Goal: Task Accomplishment & Management: Complete application form

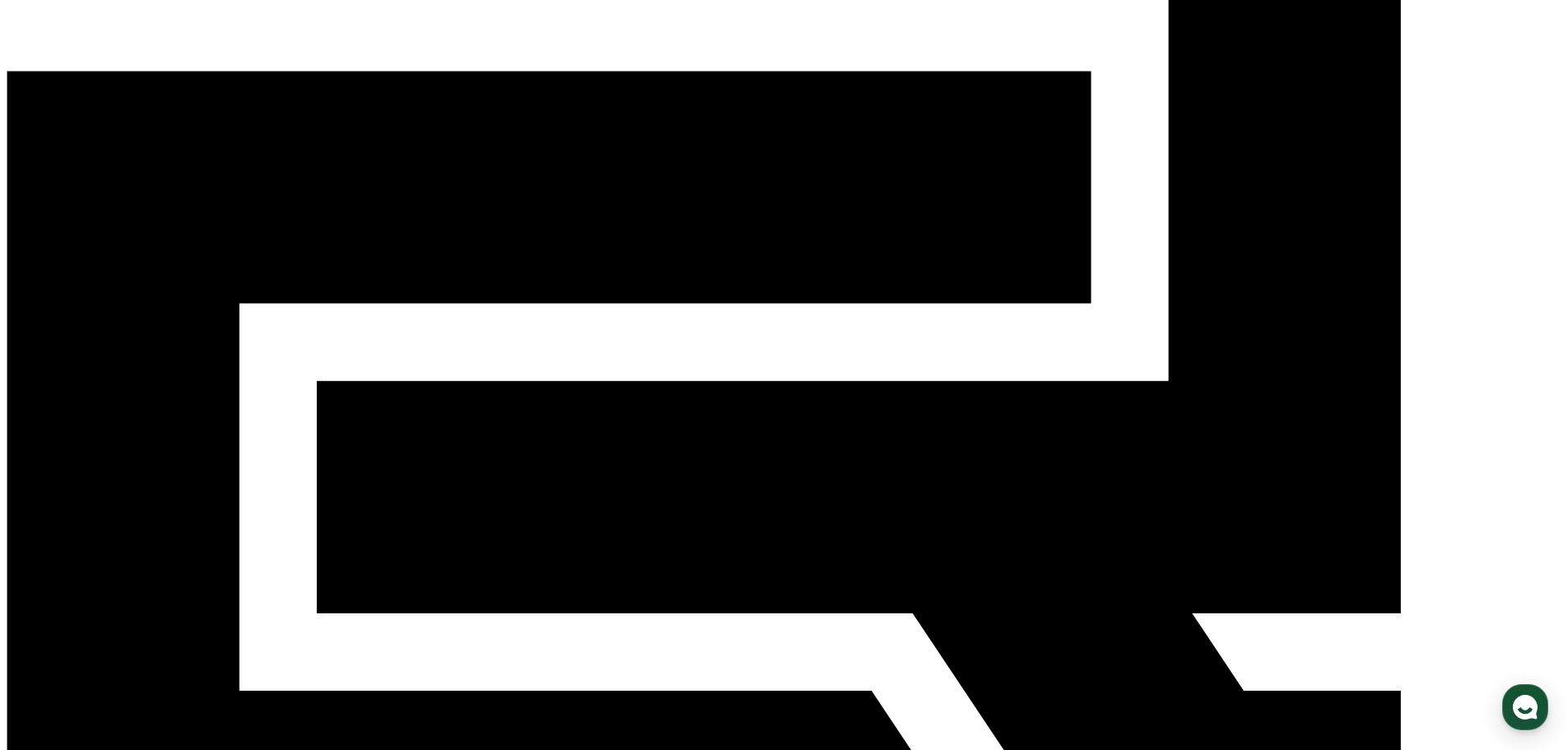
scroll to position [334, 0]
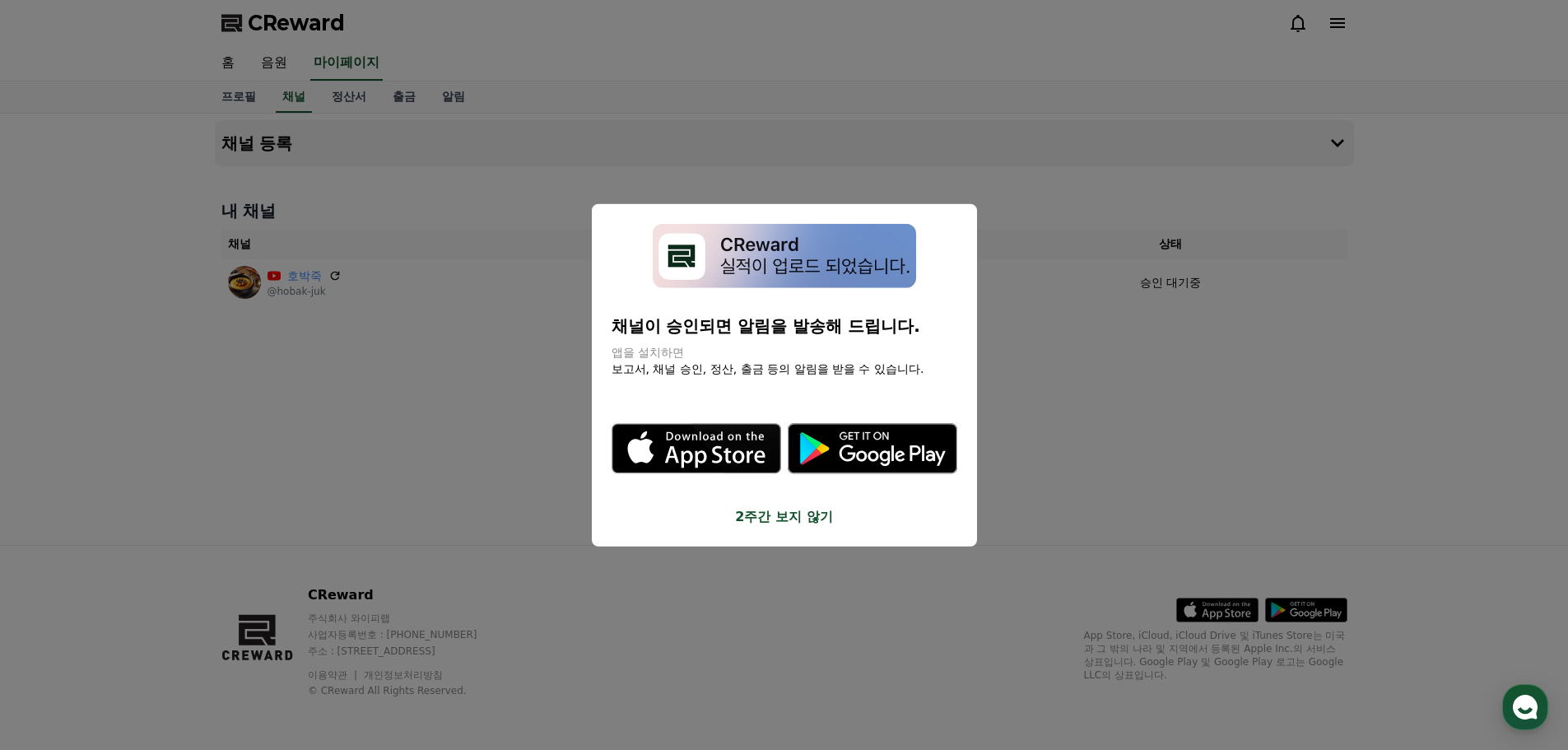
click at [795, 523] on button "2주간 보지 않기" at bounding box center [784, 517] width 346 height 19
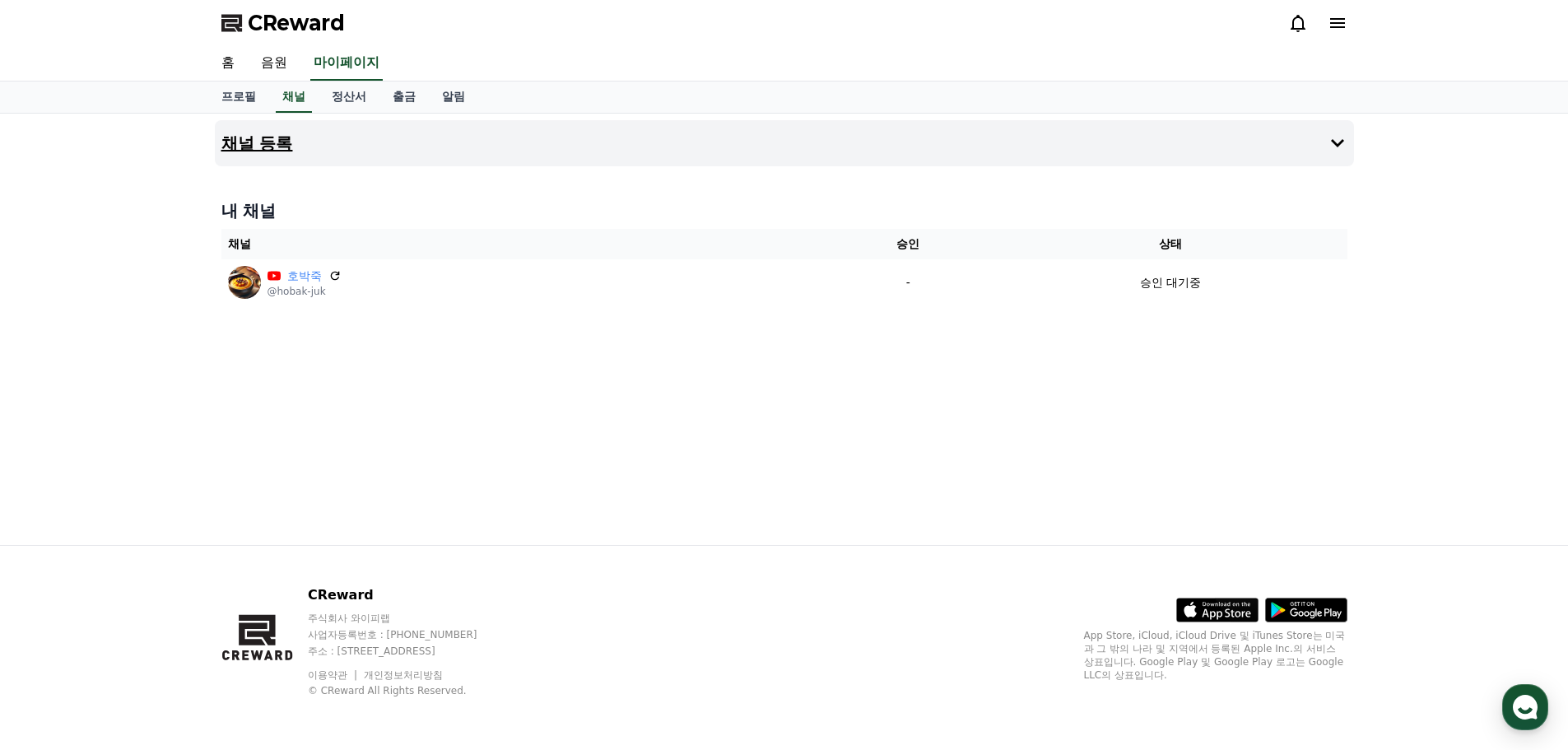
click at [320, 147] on button "채널 등록" at bounding box center [784, 143] width 1139 height 46
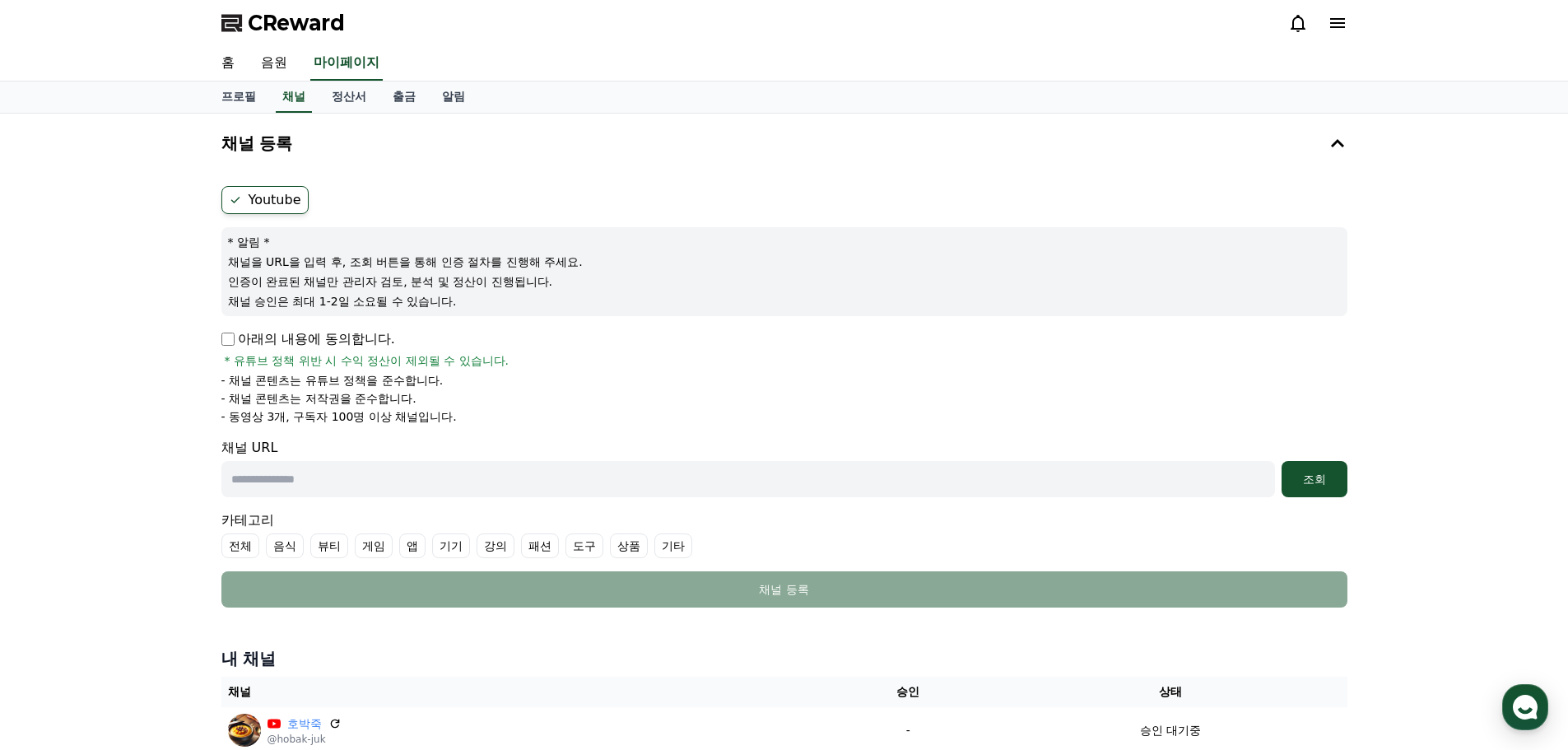
click at [841, 384] on li "- 채널 콘텐츠는 유튜브 정책을 준수합니다." at bounding box center [784, 380] width 1126 height 17
click at [445, 494] on input "text" at bounding box center [748, 479] width 1053 height 36
paste input "**********"
type input "**********"
drag, startPoint x: 750, startPoint y: 483, endPoint x: -204, endPoint y: 390, distance: 958.5
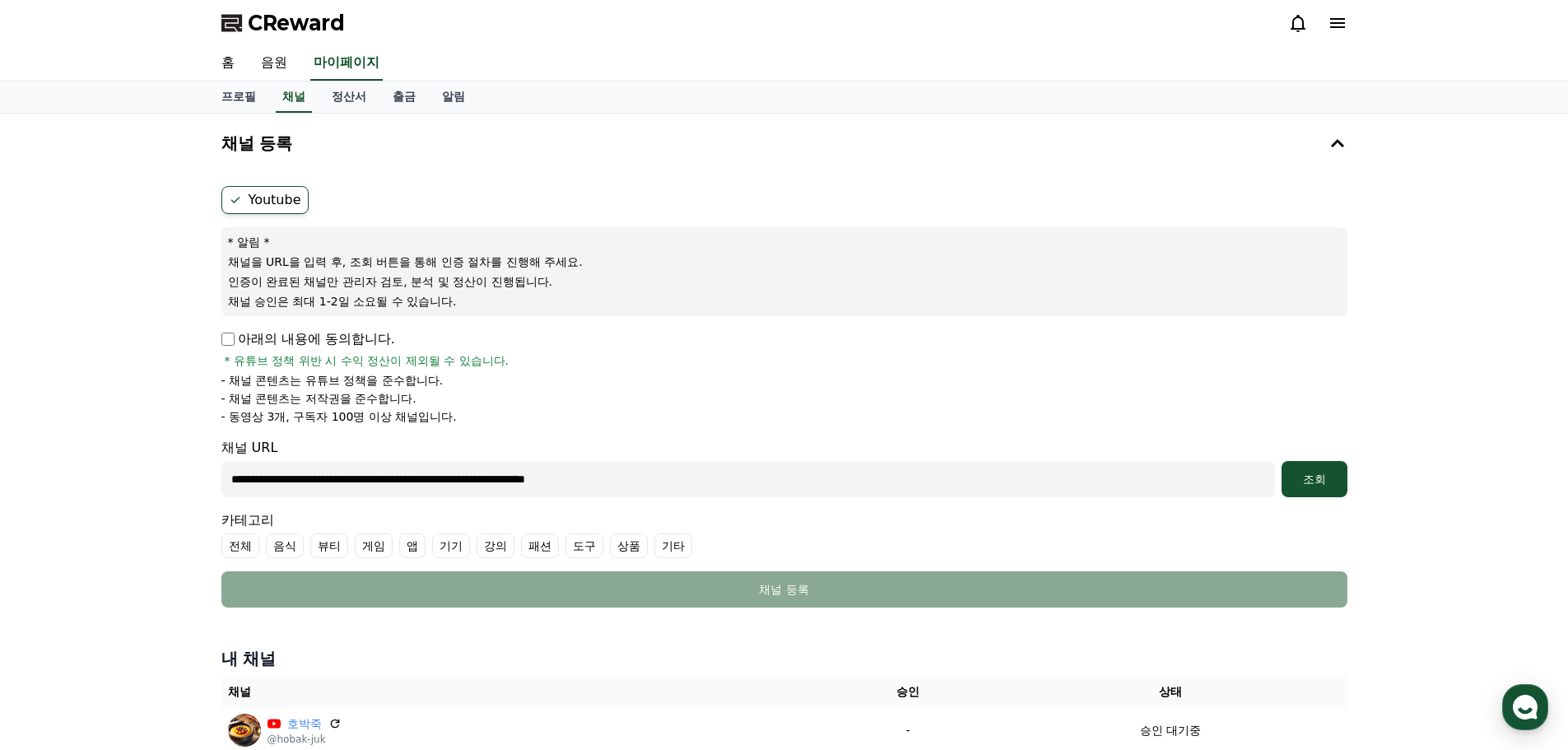
click at [0, 390] on html "**********" at bounding box center [784, 486] width 1568 height 972
click at [1313, 492] on button "조회" at bounding box center [1315, 479] width 66 height 36
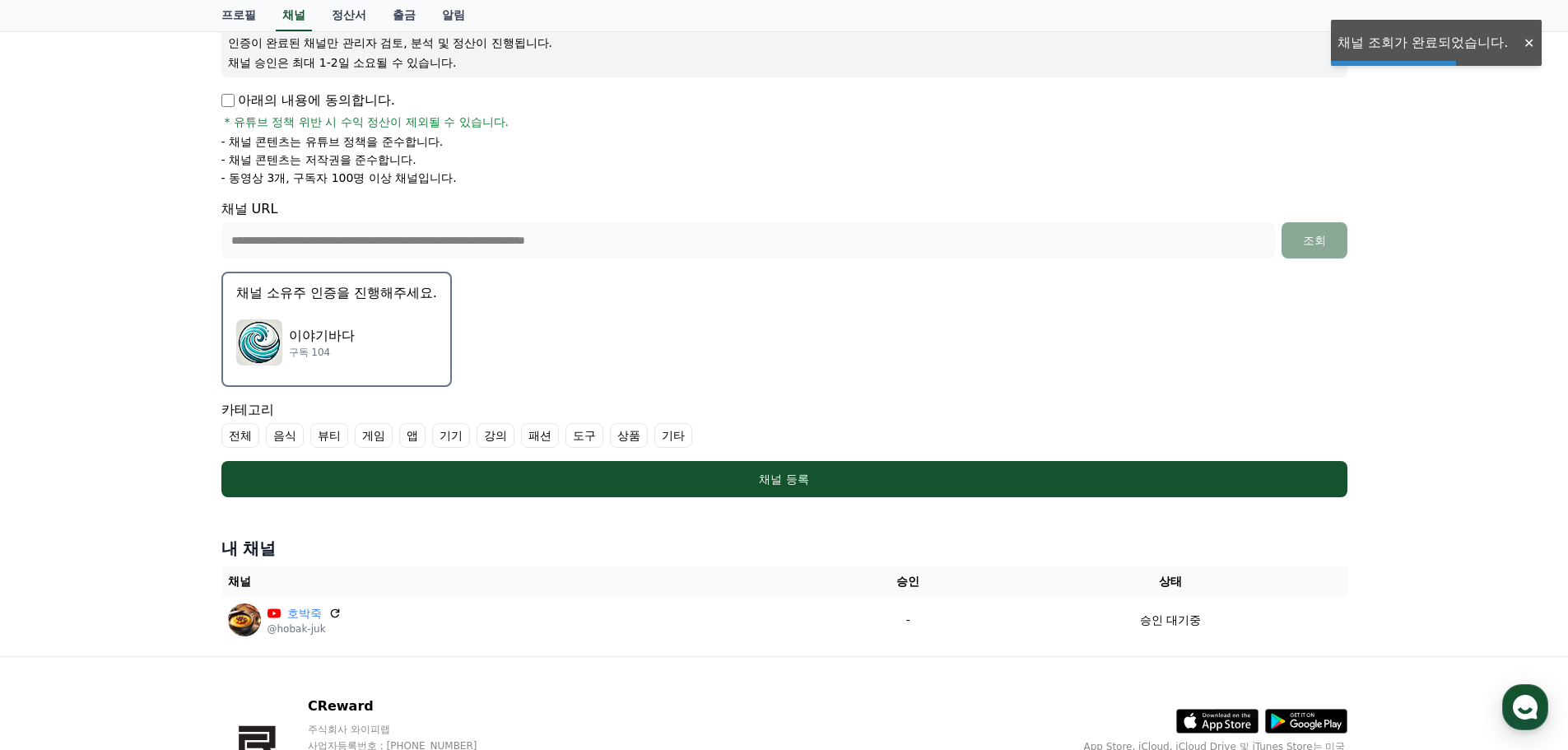
scroll to position [247, 0]
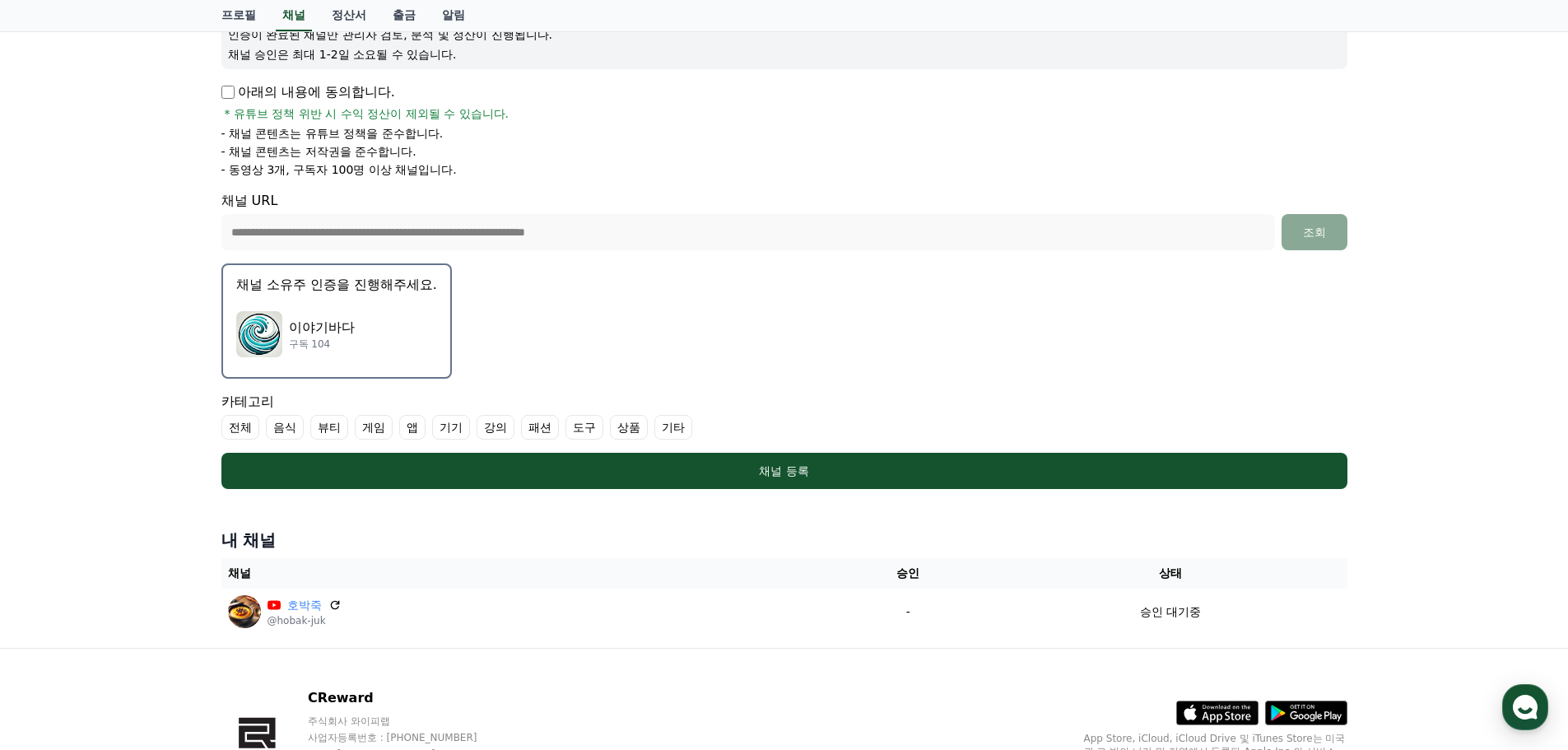
click at [668, 430] on label "기타" at bounding box center [673, 426] width 38 height 24
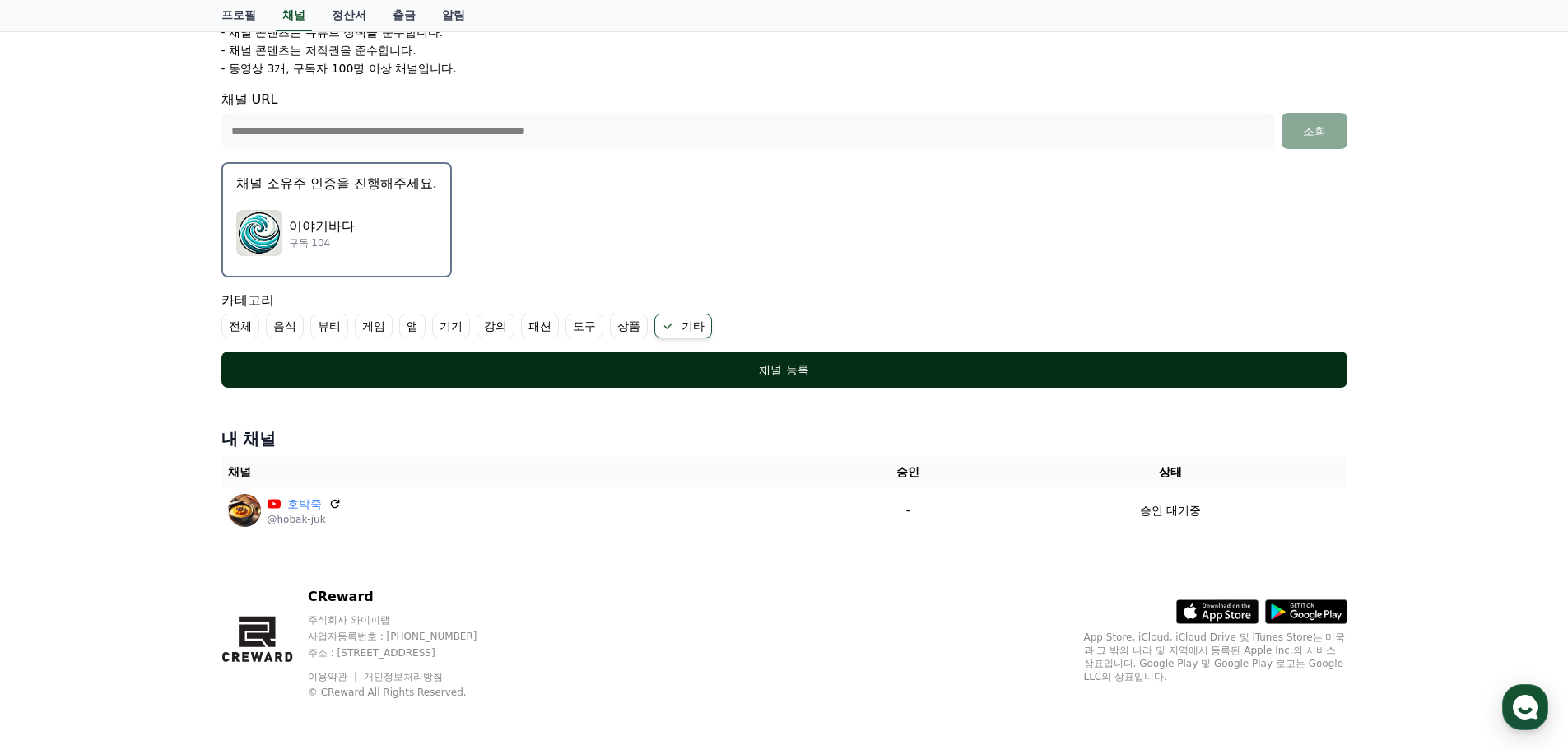
scroll to position [350, 0]
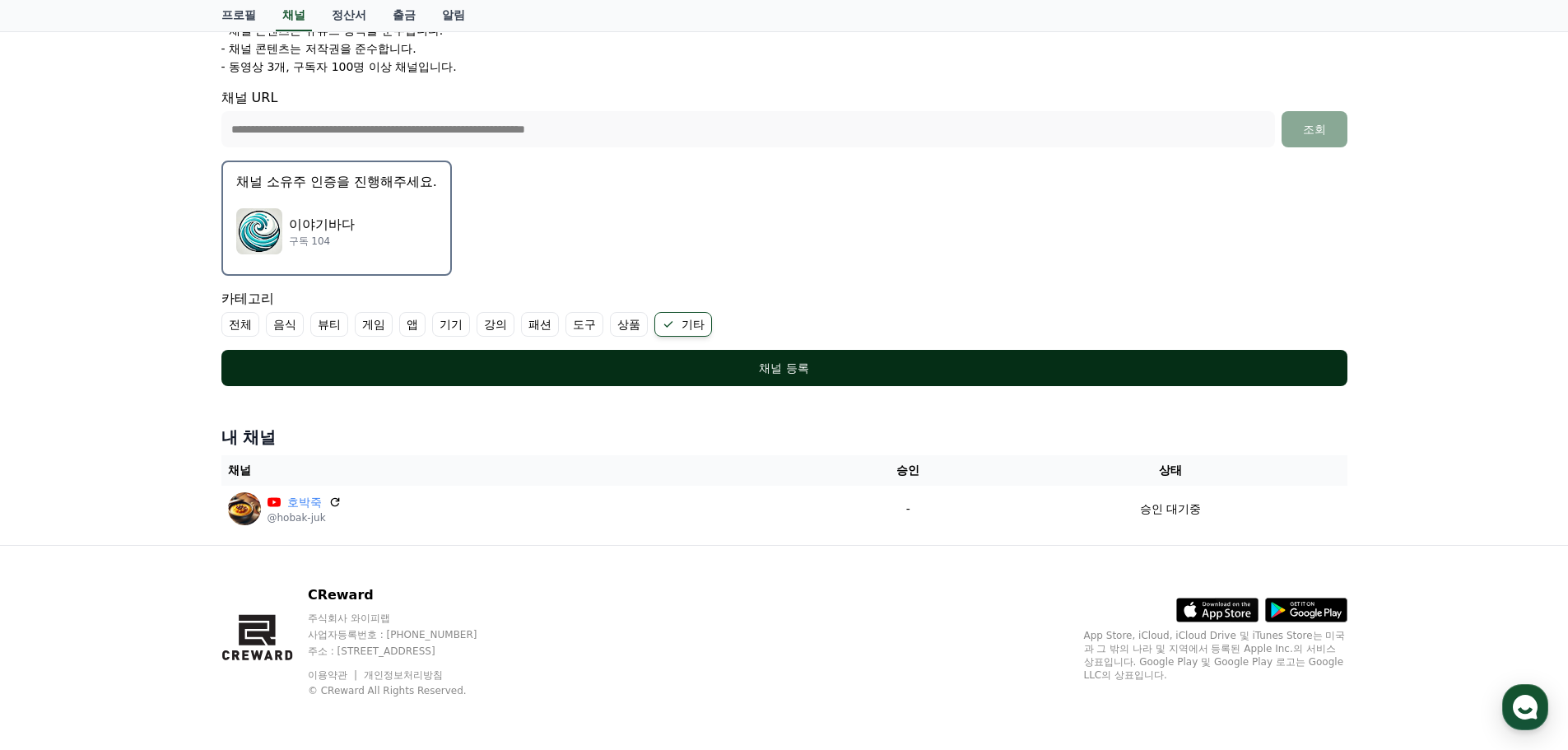
click at [825, 358] on button "채널 등록" at bounding box center [784, 367] width 1126 height 36
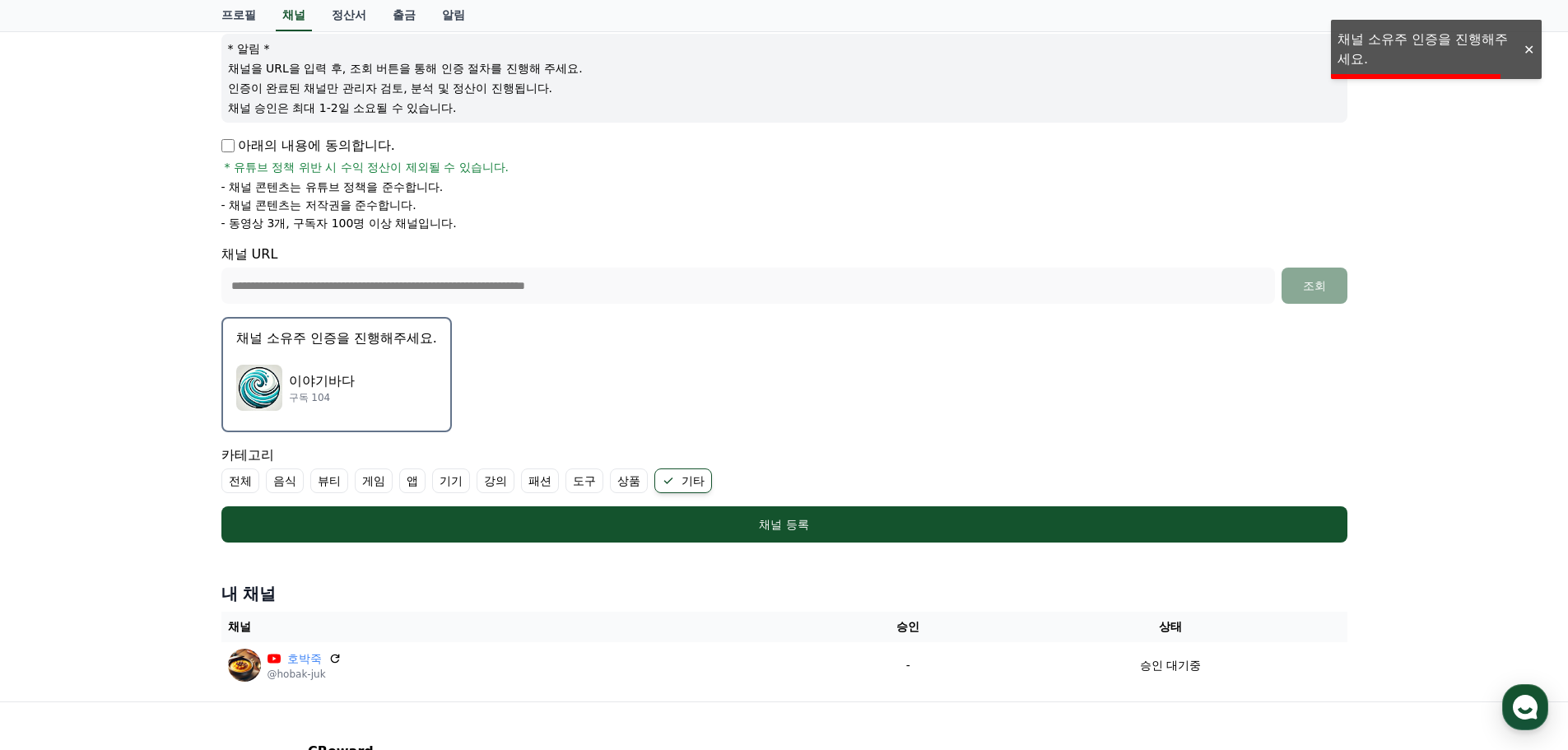
scroll to position [103, 0]
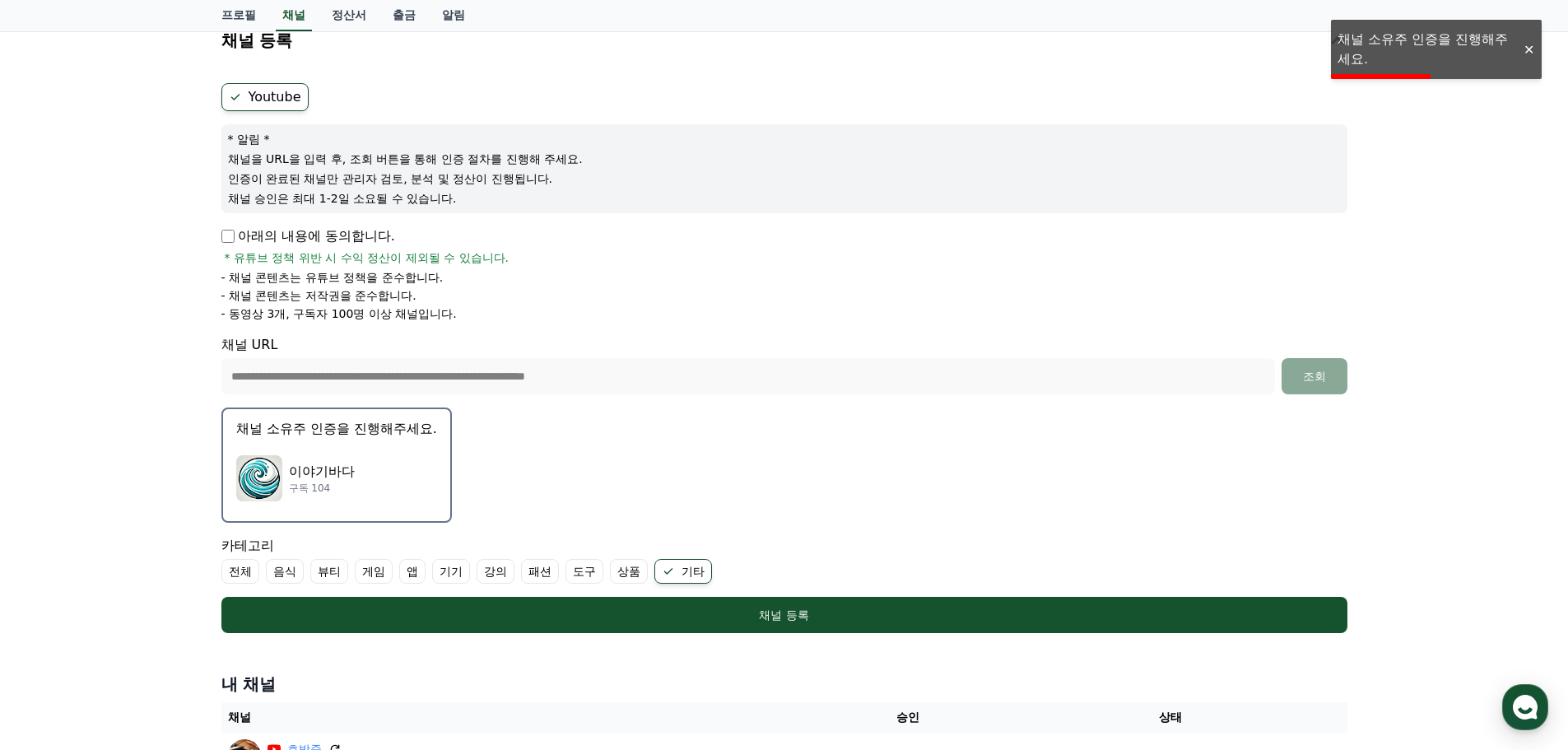
click at [347, 458] on div "이야기바다 구독 104" at bounding box center [336, 479] width 201 height 66
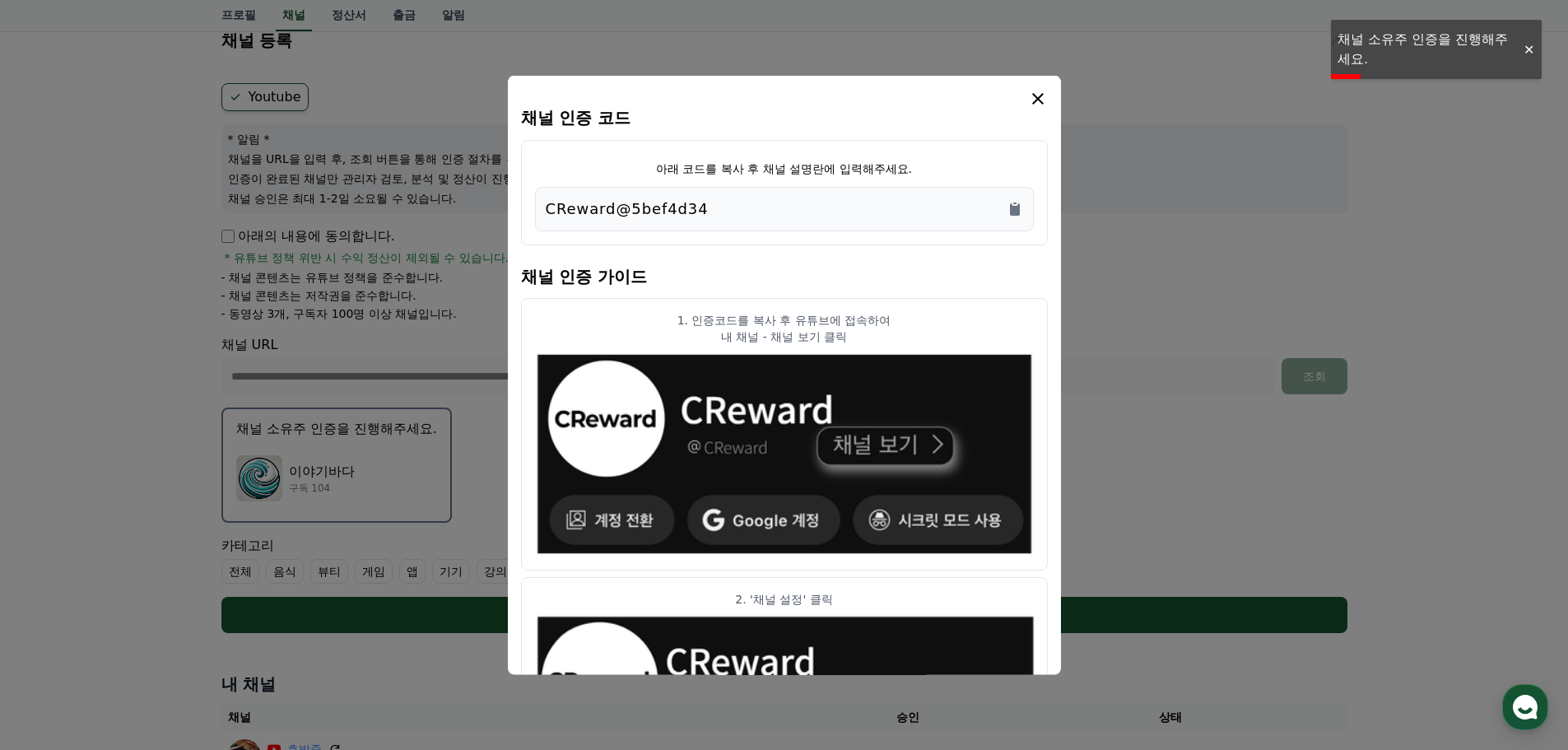
click at [1010, 219] on div "CReward@5bef4d34" at bounding box center [784, 209] width 478 height 23
click at [1014, 213] on icon "Copy to clipboard" at bounding box center [1015, 209] width 10 height 13
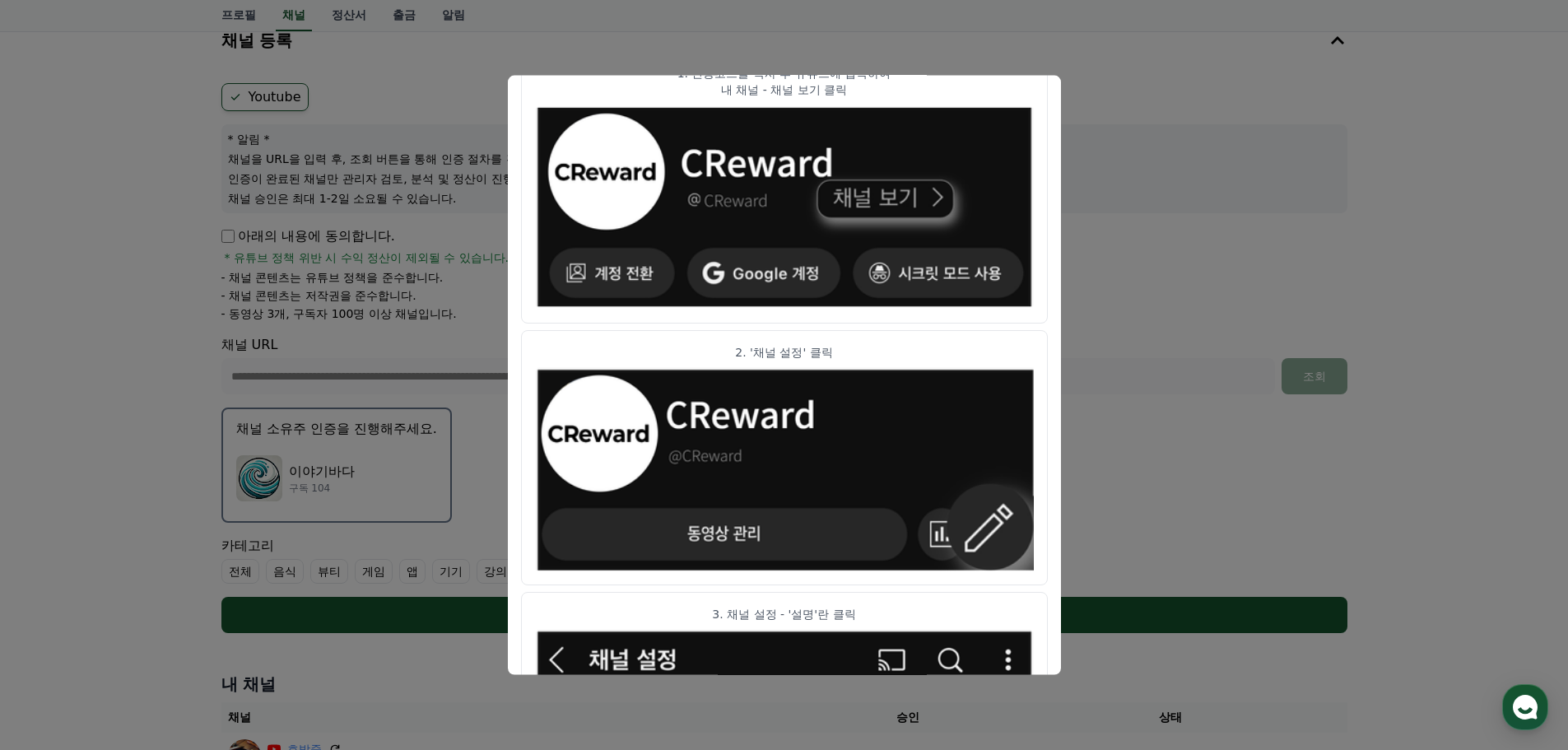
scroll to position [494, 0]
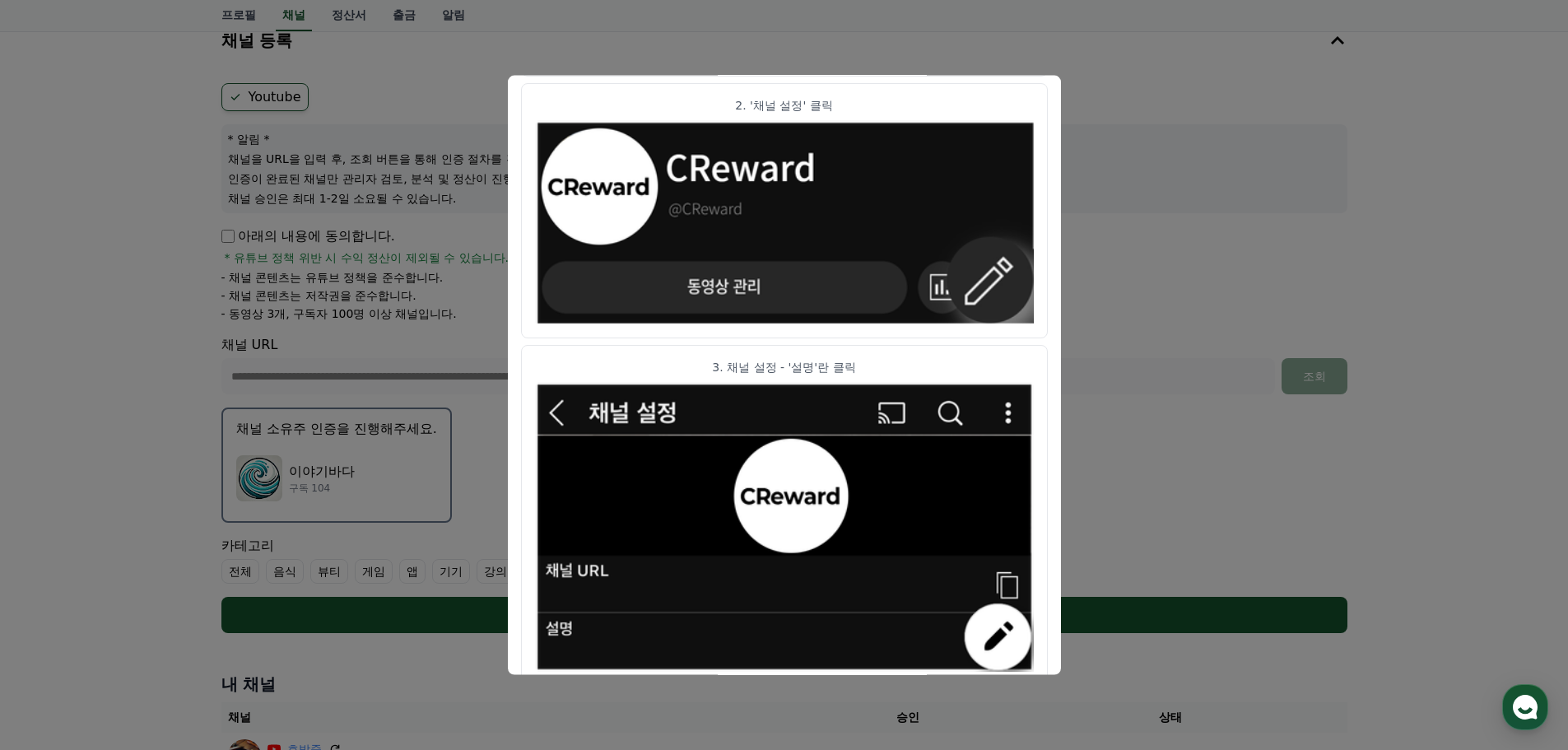
click at [1237, 219] on button "close modal" at bounding box center [784, 375] width 1568 height 750
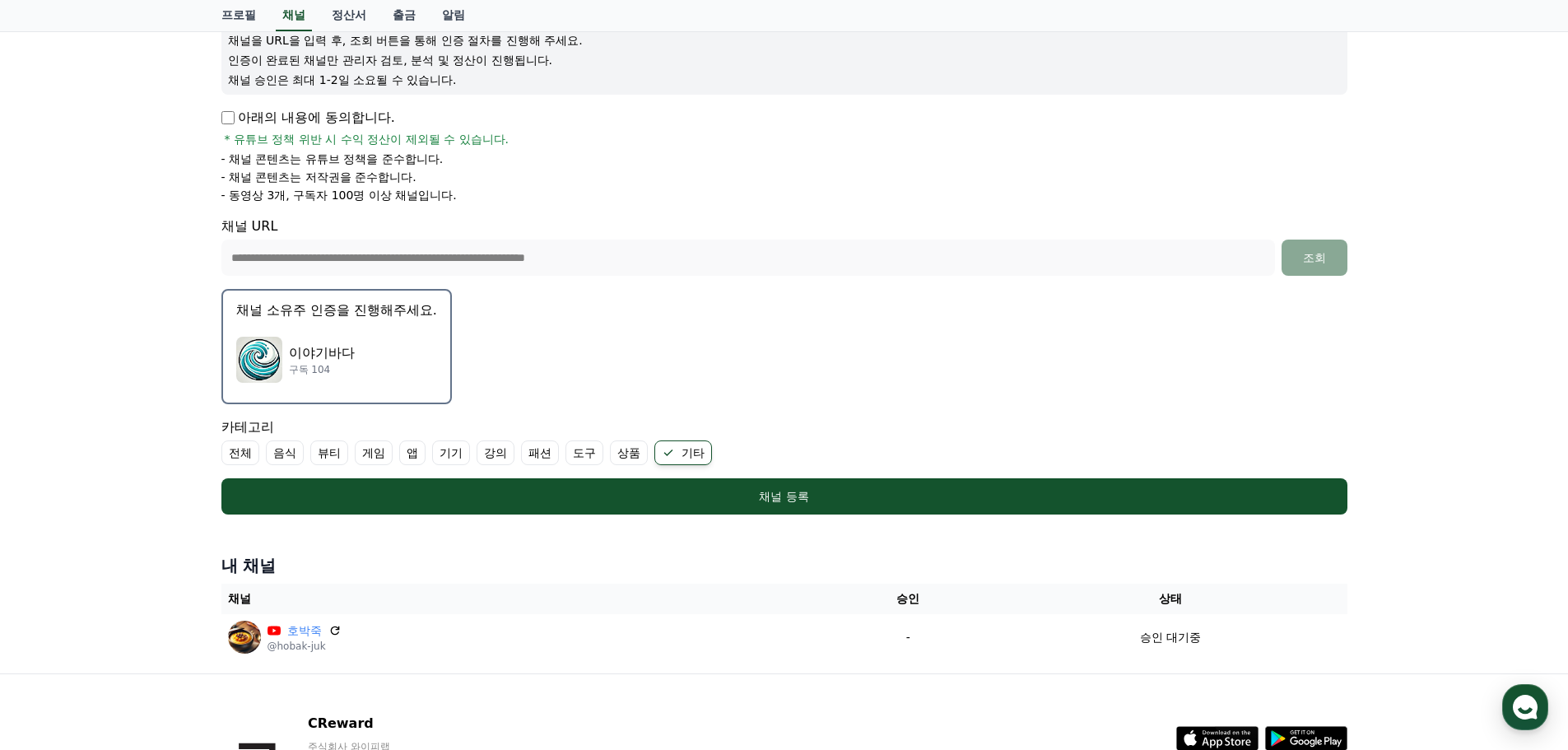
scroll to position [350, 0]
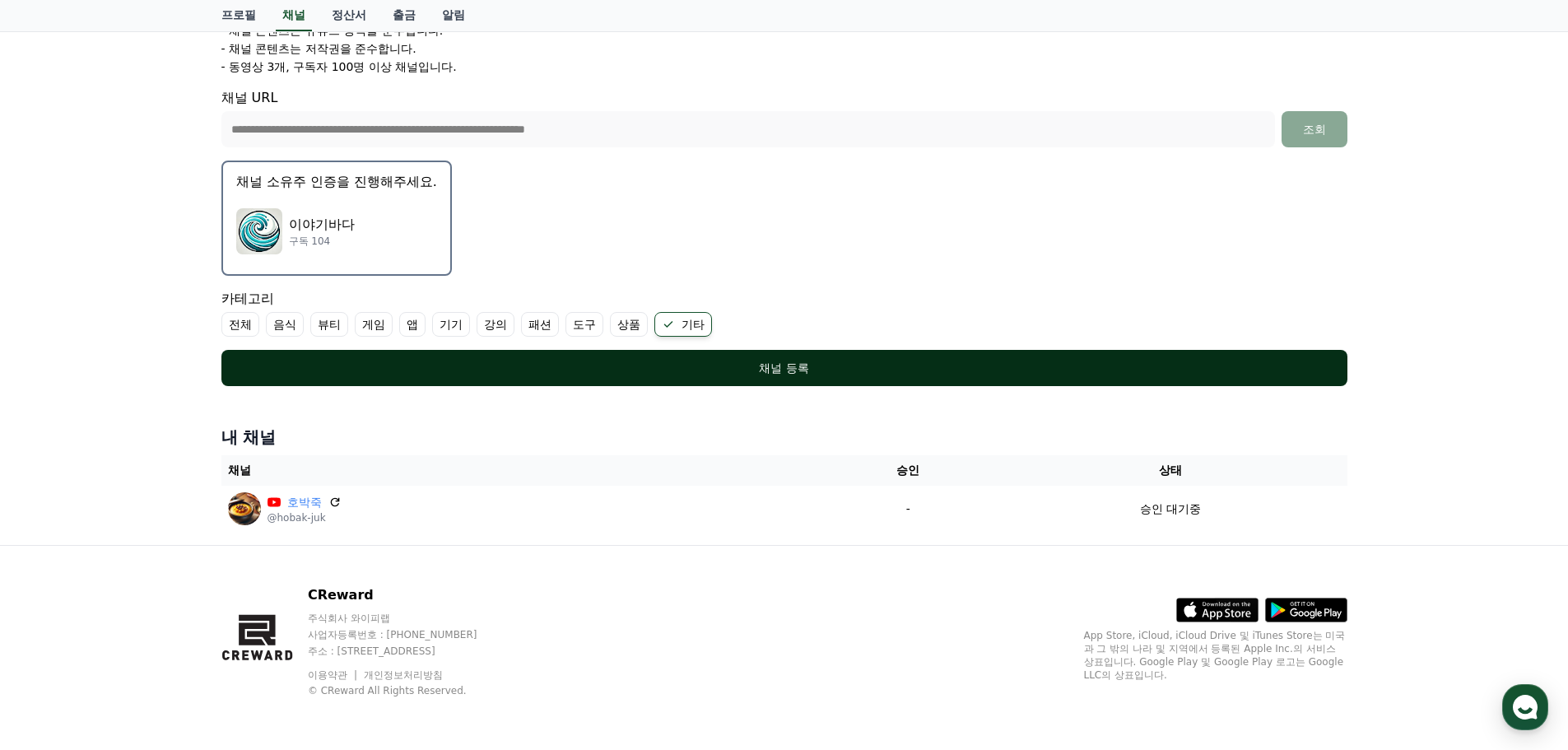
click at [846, 361] on div "채널 등록" at bounding box center [784, 367] width 1060 height 17
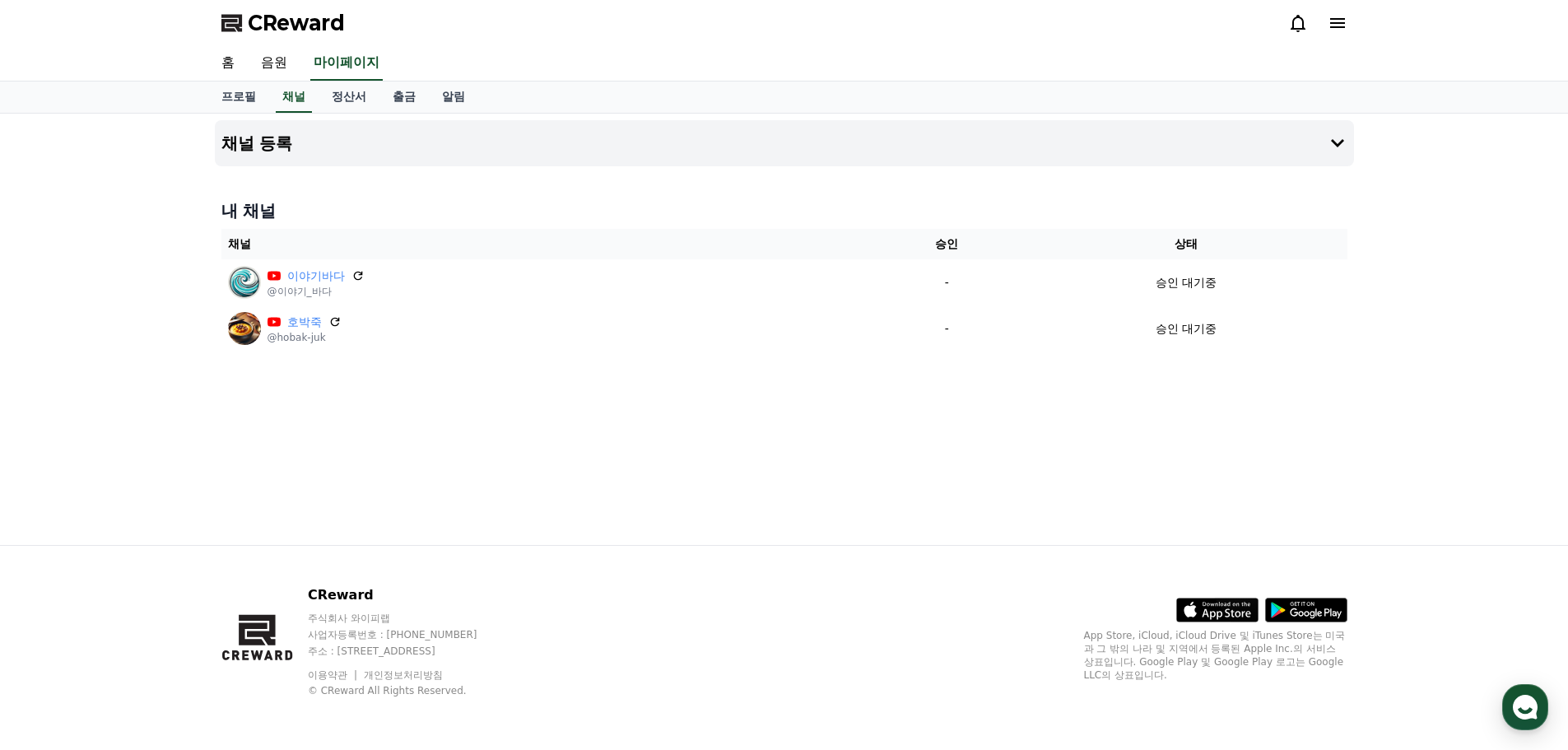
click at [846, 195] on div "내 채널 채널 승인 상태 이야기바다 @이야기_바다 - 승인 대기중 호박죽 @hobak-juk - 승인 대기중" at bounding box center [784, 275] width 1139 height 165
click at [293, 138] on button "채널 등록" at bounding box center [784, 143] width 1139 height 46
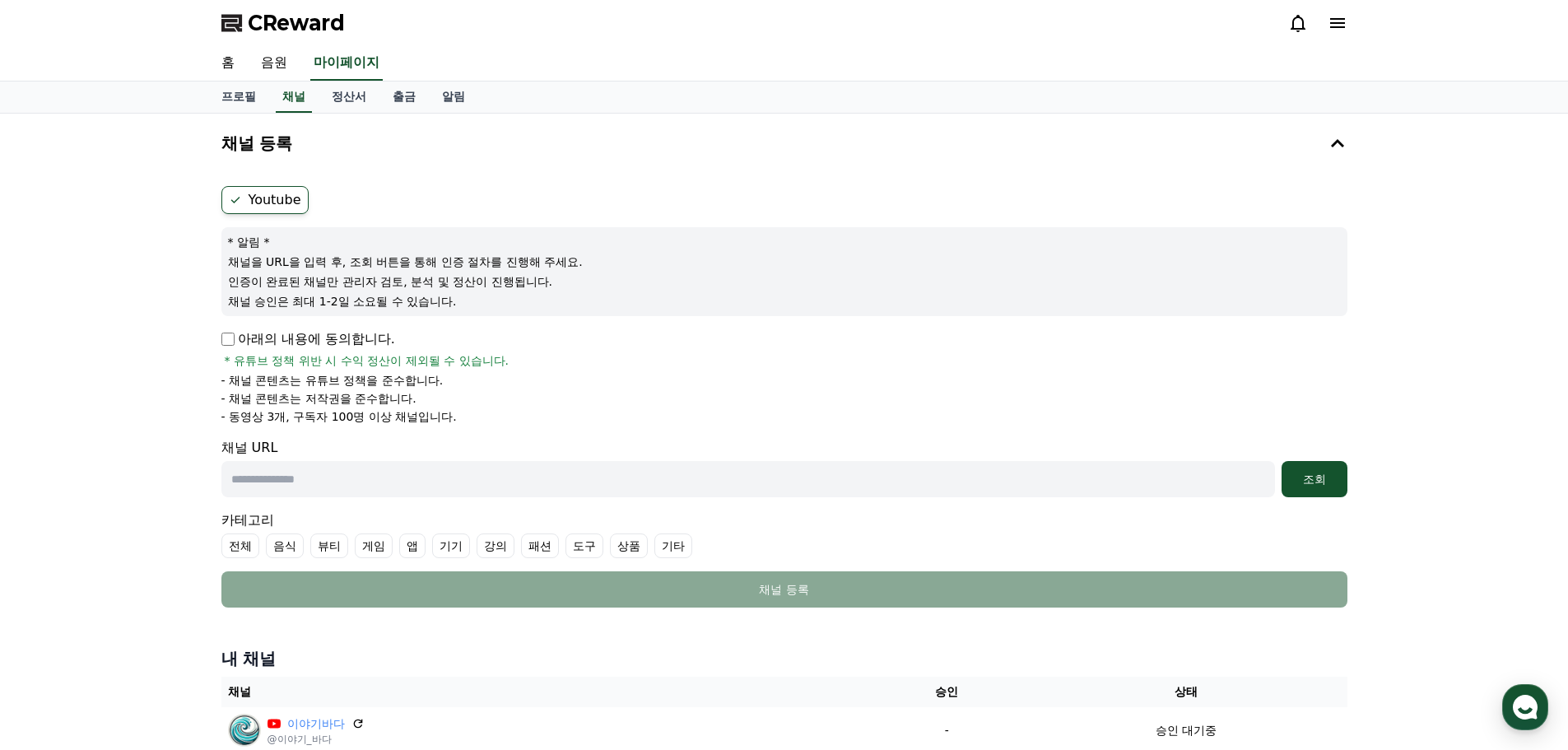
click at [344, 485] on input "text" at bounding box center [748, 479] width 1053 height 36
paste input "**********"
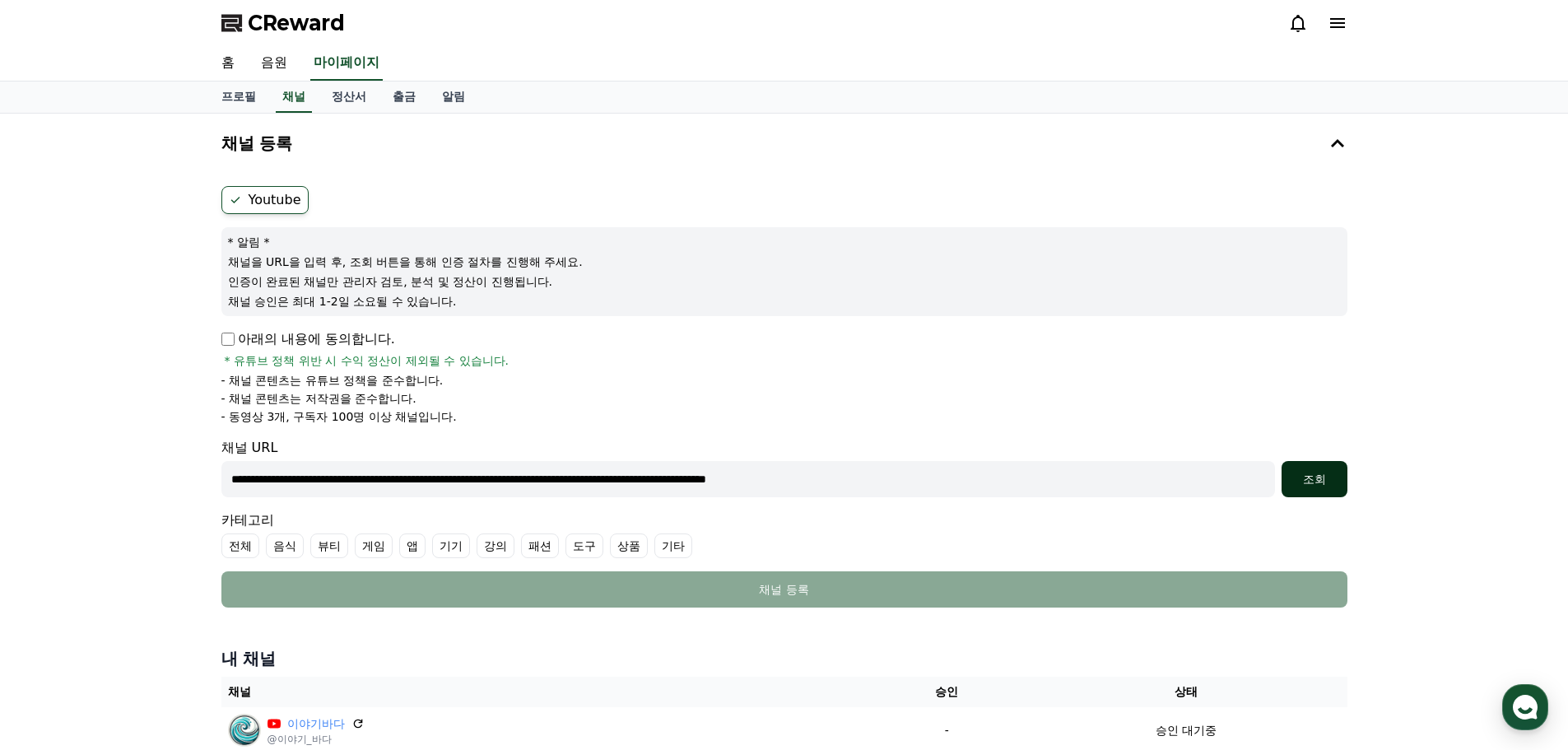
type input "**********"
click at [1294, 482] on div "조회" at bounding box center [1315, 479] width 52 height 17
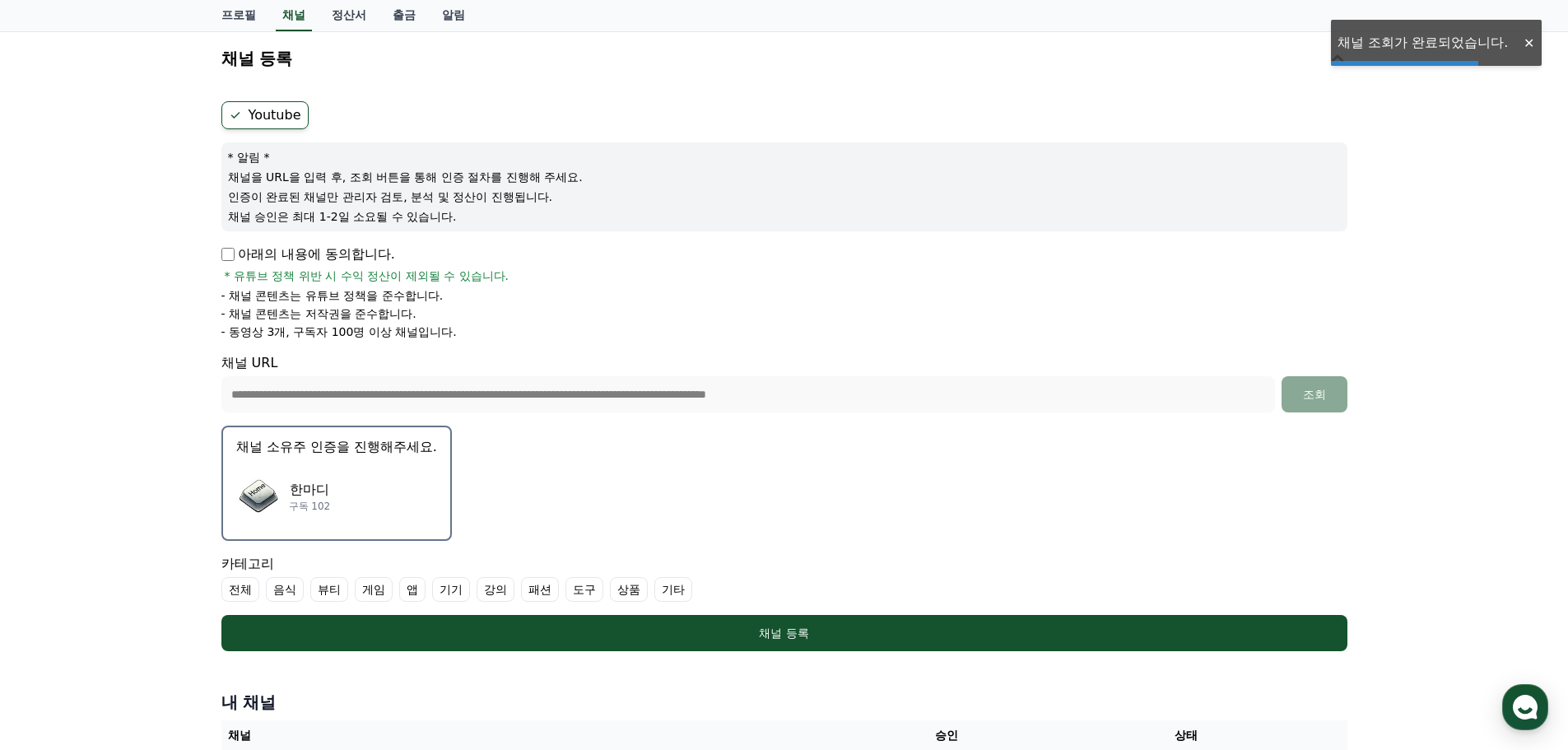
scroll to position [165, 0]
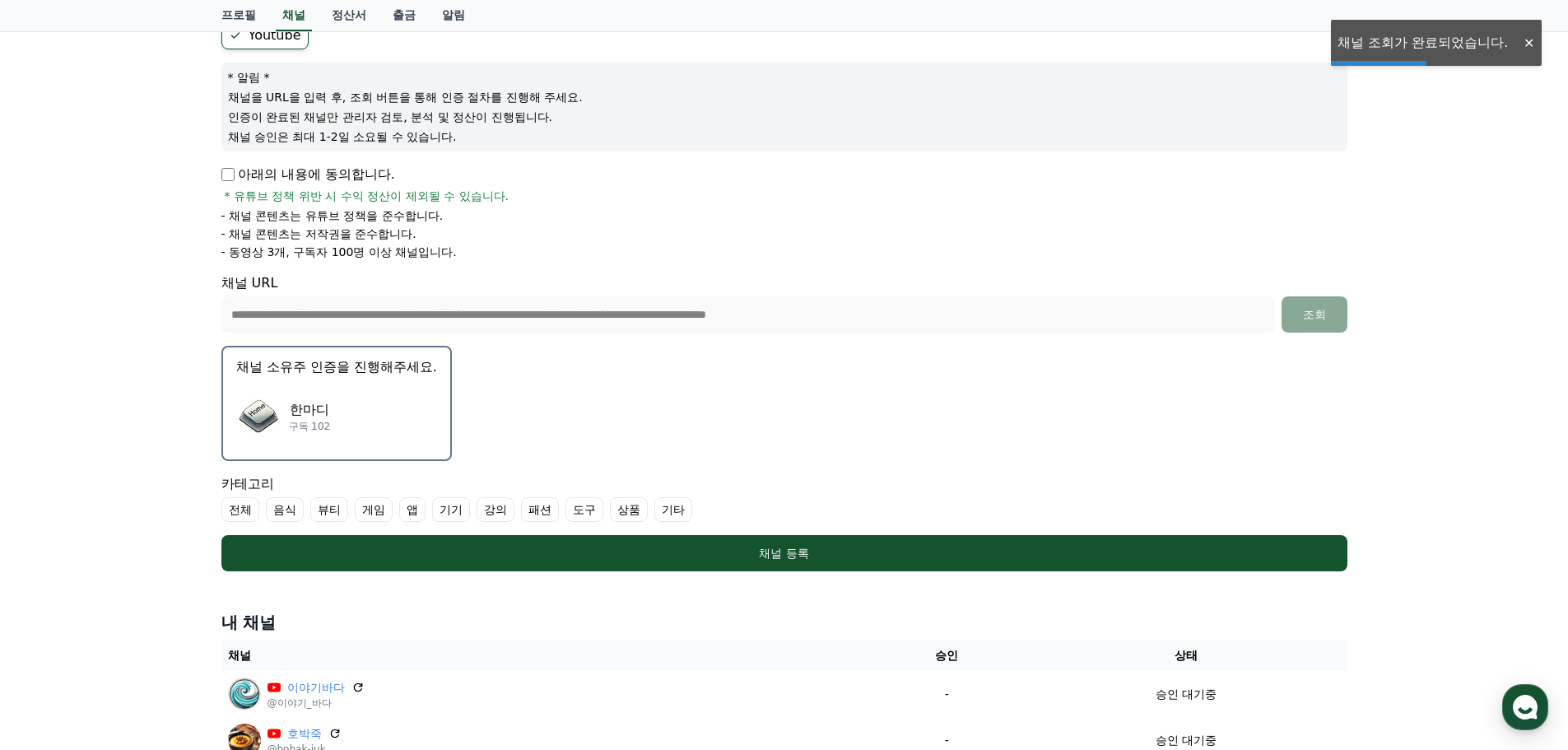
click at [317, 429] on p "구독 102" at bounding box center [310, 426] width 42 height 14
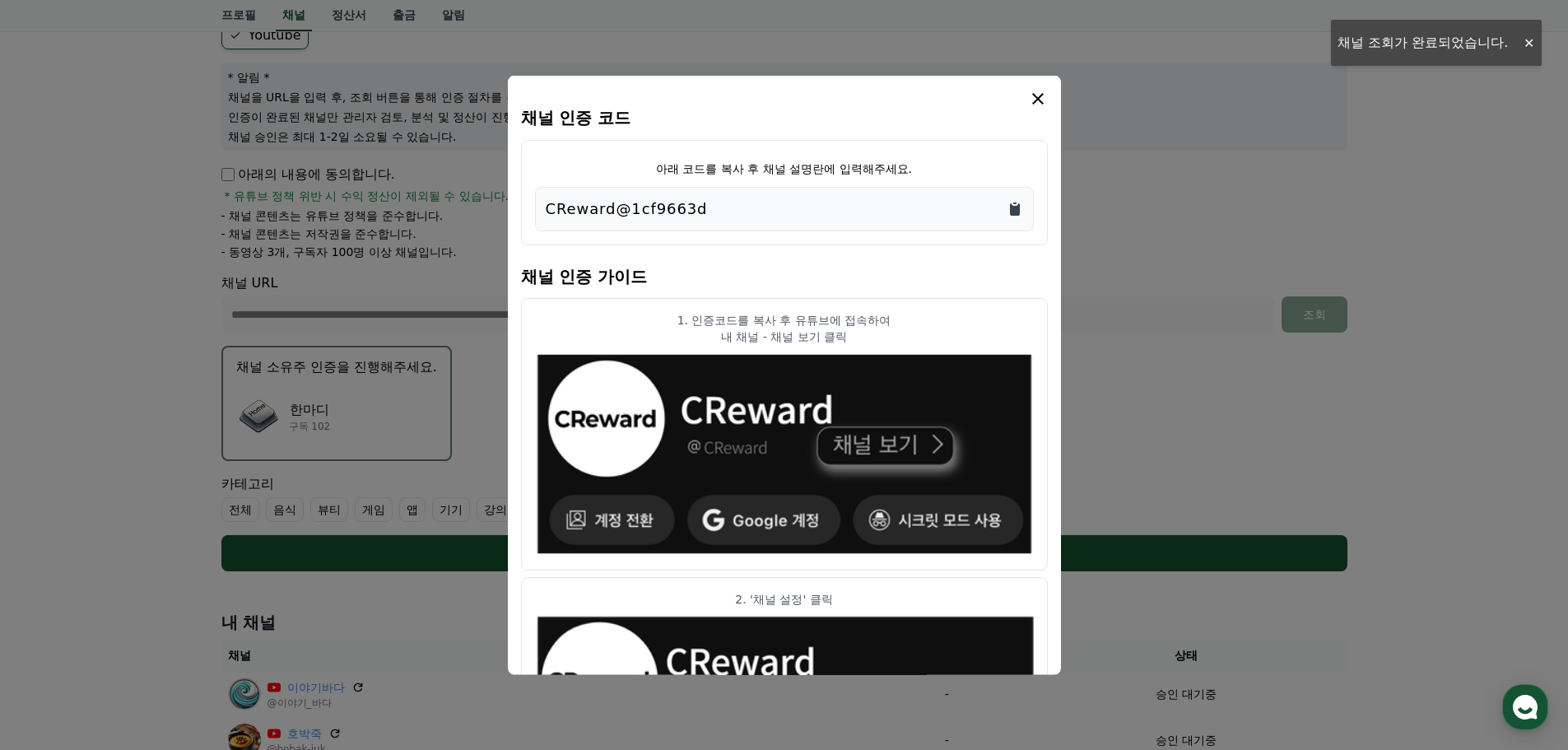
click at [1011, 212] on icon "Copy to clipboard" at bounding box center [1015, 209] width 10 height 13
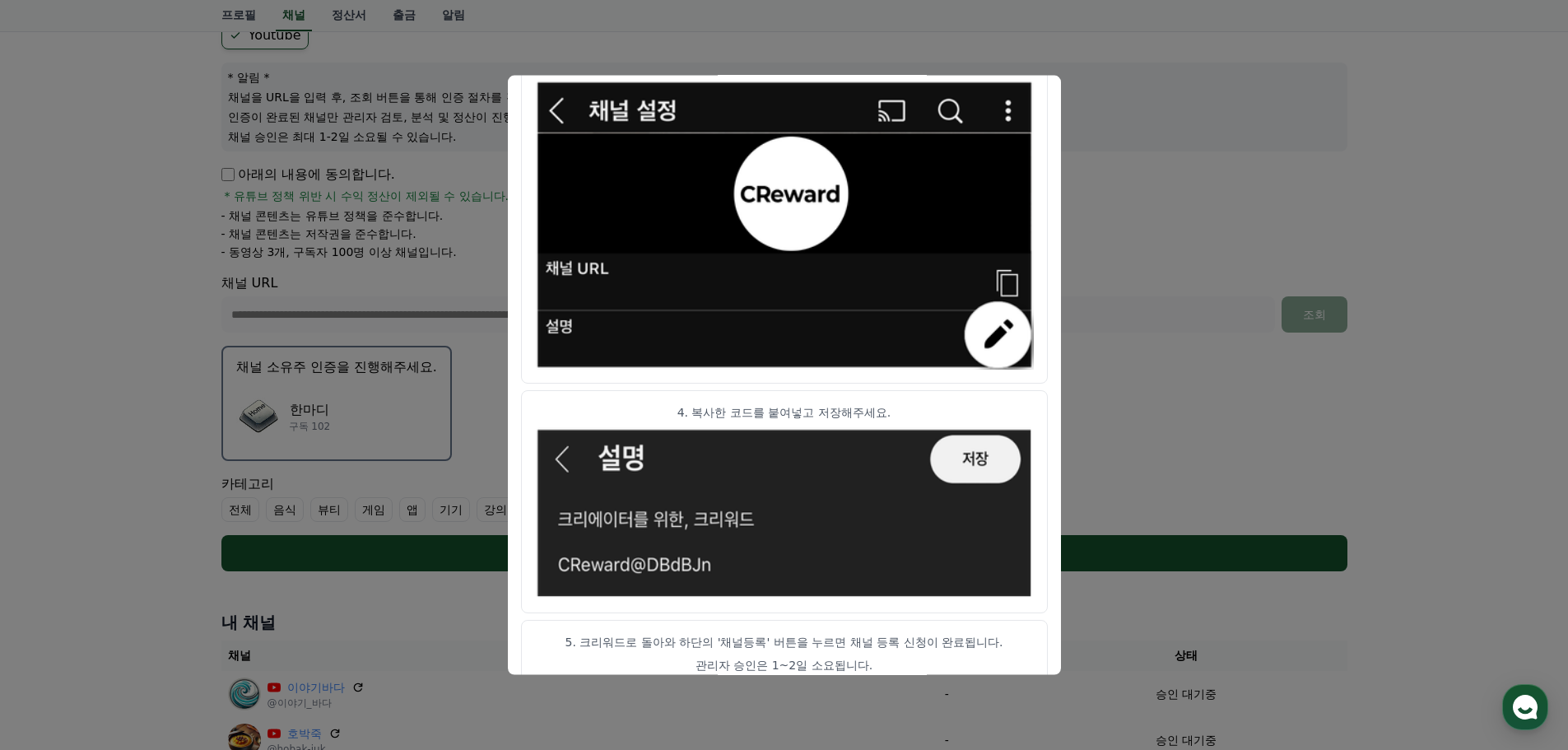
scroll to position [821, 0]
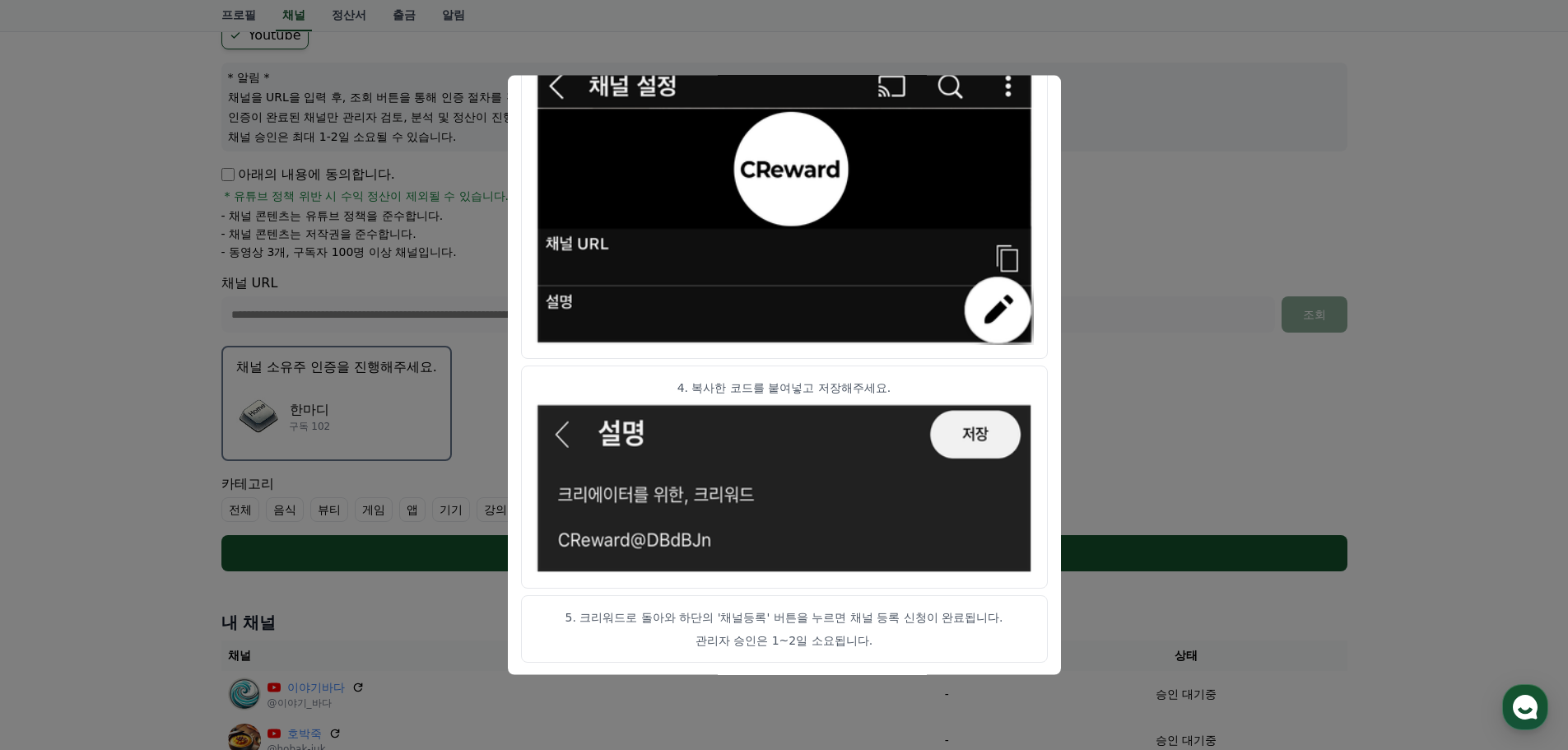
click at [1274, 396] on button "close modal" at bounding box center [784, 375] width 1568 height 750
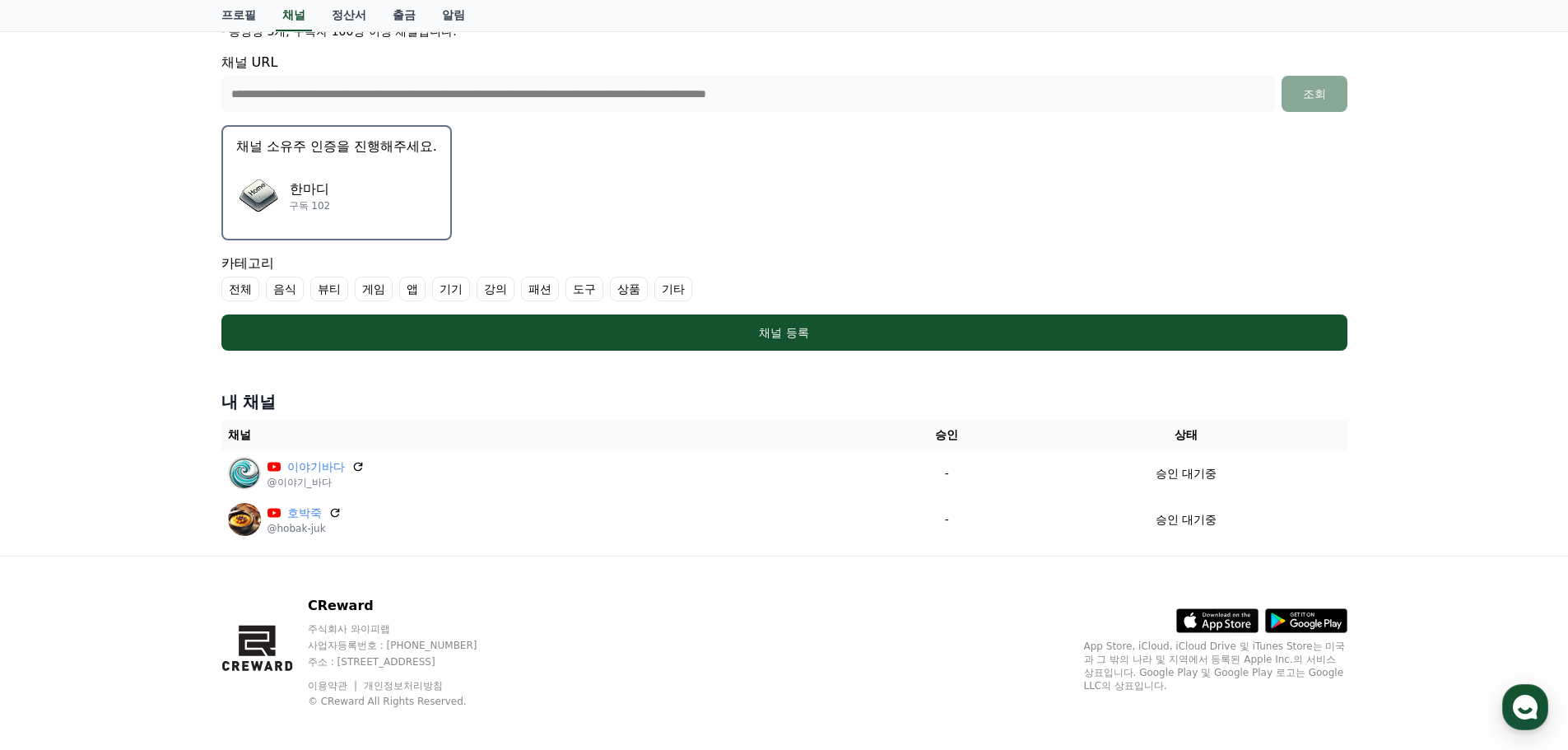
scroll to position [396, 0]
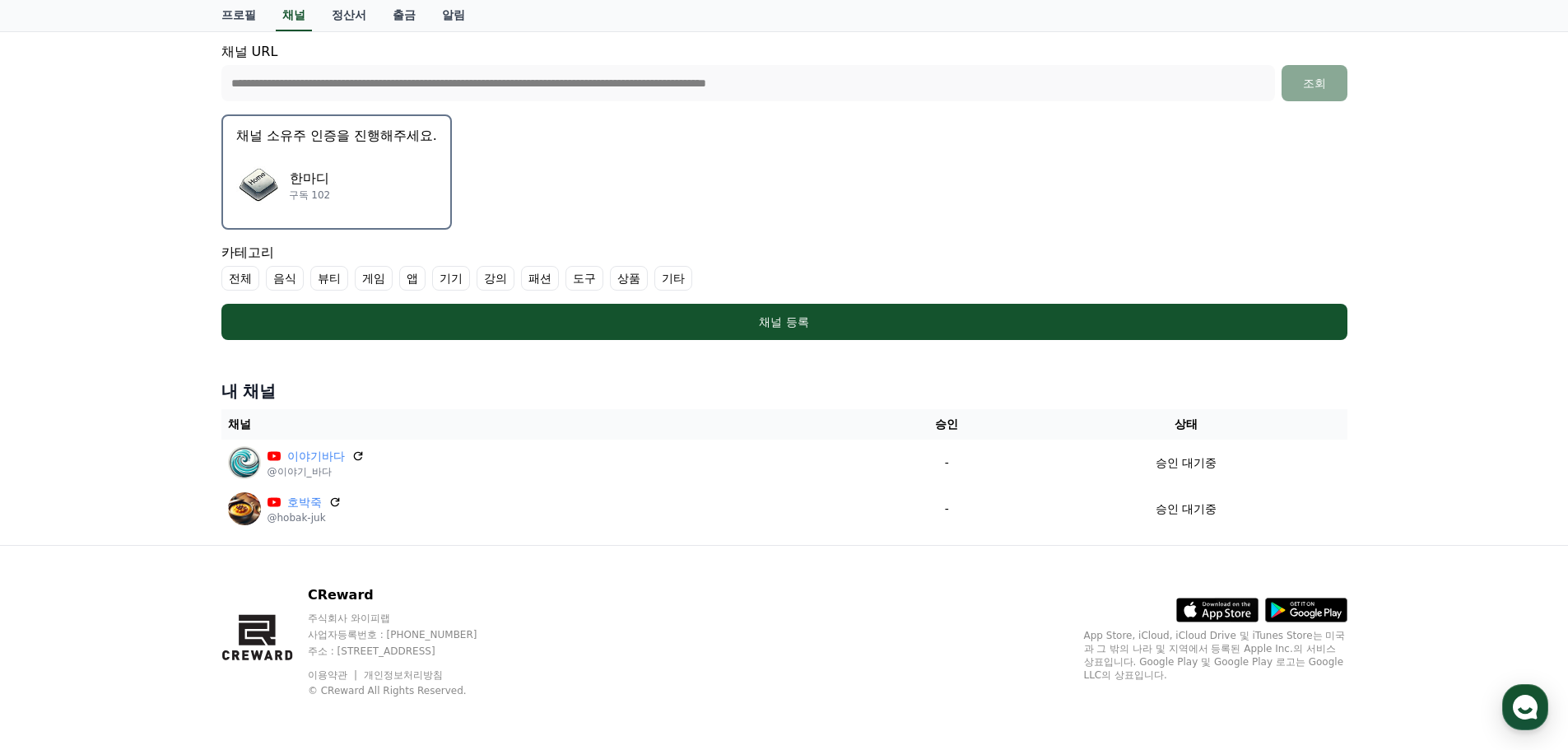
click at [671, 281] on label "기타" at bounding box center [673, 278] width 38 height 24
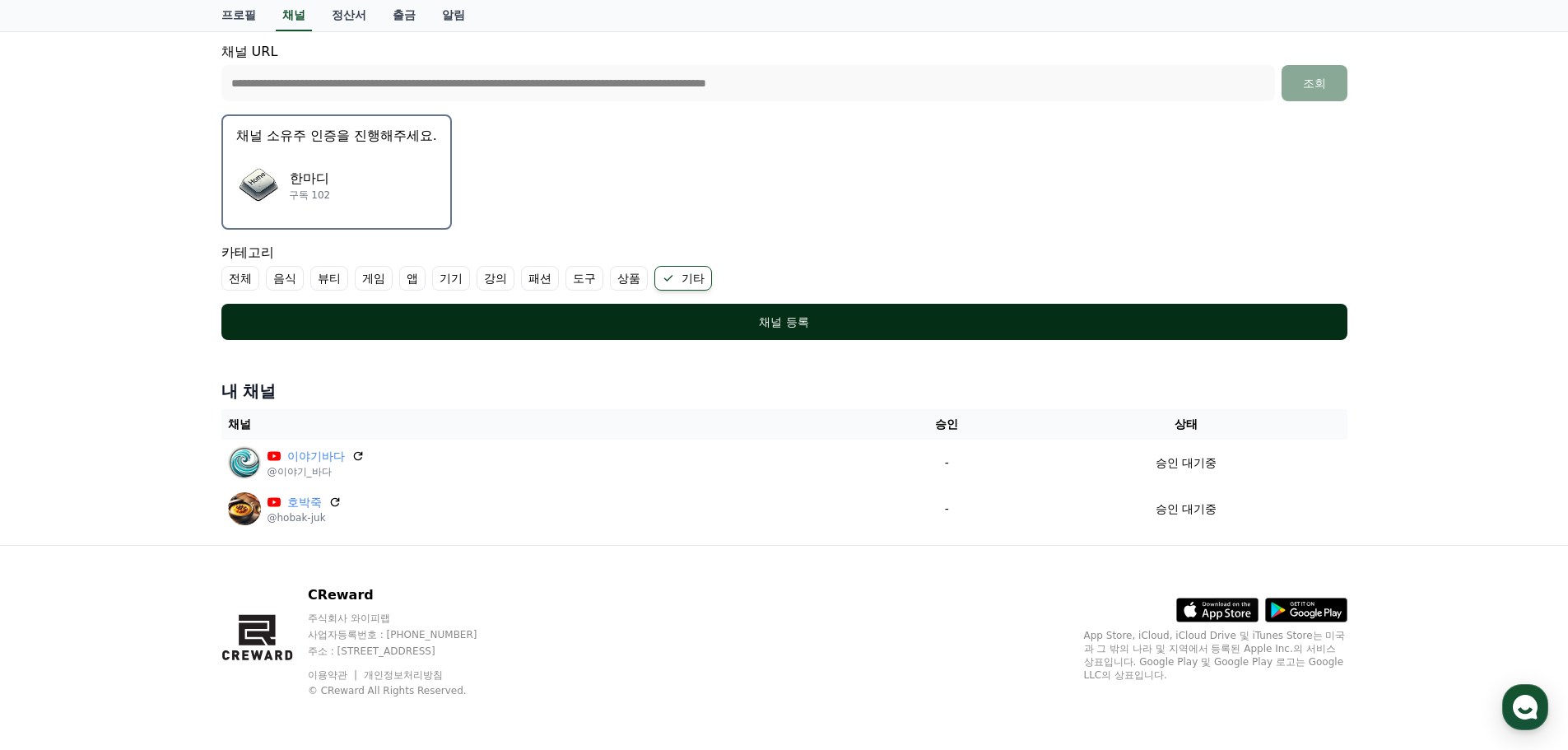
click at [741, 317] on div "채널 등록" at bounding box center [784, 322] width 1060 height 17
